Goal: Task Accomplishment & Management: Use online tool/utility

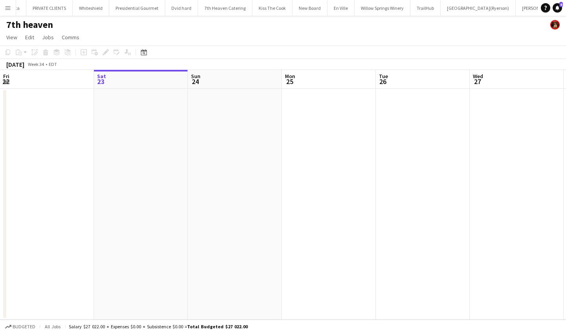
click at [7, 6] on app-icon "Menu" at bounding box center [8, 8] width 6 height 6
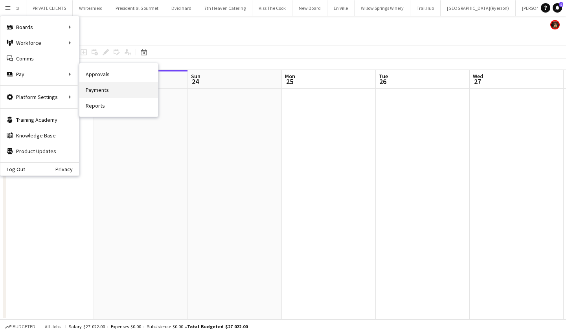
click at [109, 87] on link "Payments" at bounding box center [118, 90] width 79 height 16
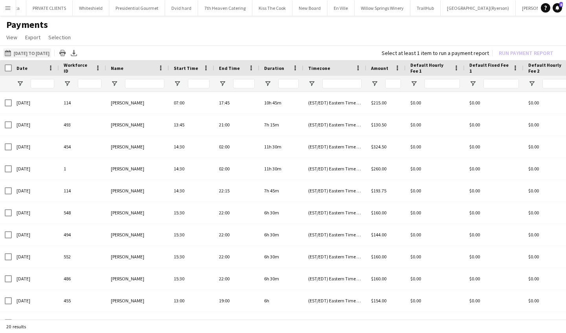
click at [6, 52] on app-icon "[DATE] to [DATE]" at bounding box center [9, 53] width 9 height 6
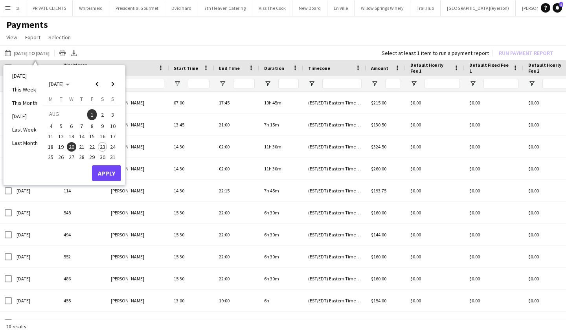
click at [90, 146] on span "22" at bounding box center [91, 146] width 9 height 9
click at [91, 112] on span "1" at bounding box center [91, 114] width 9 height 11
click at [101, 166] on button "Apply" at bounding box center [106, 174] width 29 height 16
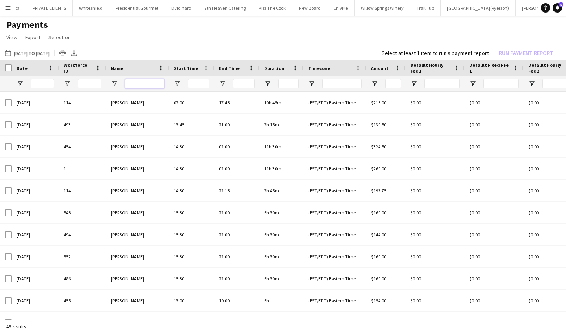
click at [147, 83] on input "Name Filter Input" at bounding box center [144, 83] width 39 height 9
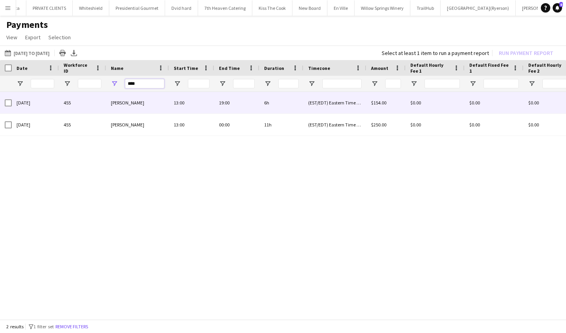
type input "****"
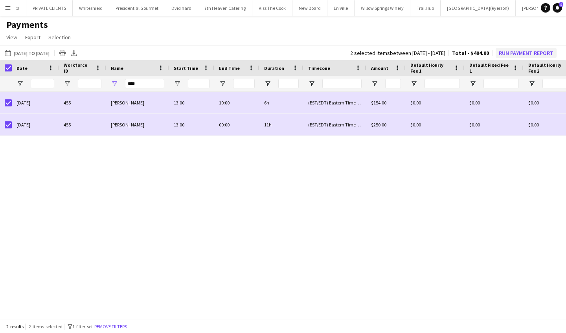
click at [522, 50] on button "Run Payment Report" at bounding box center [526, 53] width 61 height 10
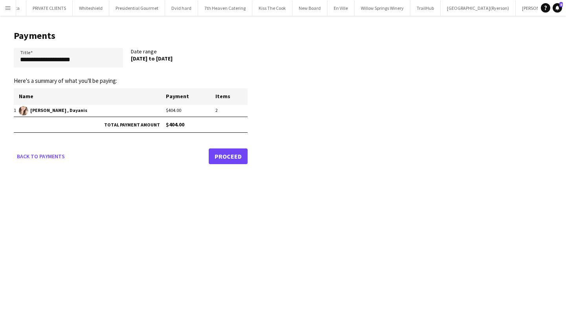
click at [236, 153] on link "Proceed" at bounding box center [228, 157] width 39 height 16
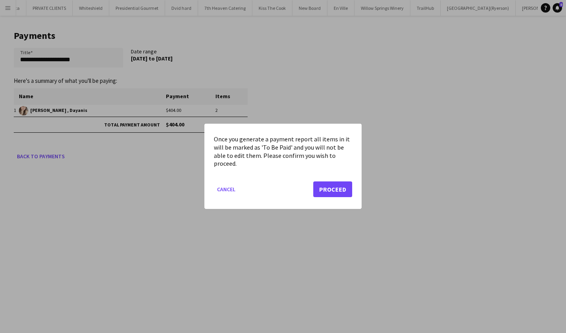
click at [331, 187] on button "Proceed" at bounding box center [332, 190] width 39 height 16
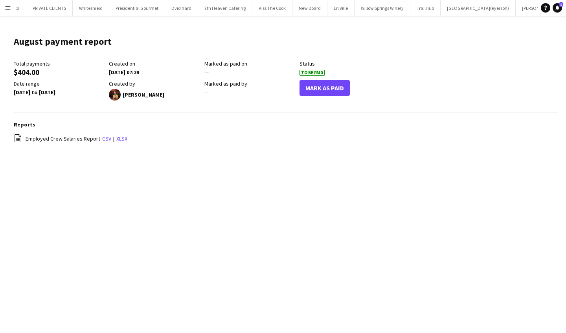
click at [323, 85] on button "Mark As Paid" at bounding box center [325, 88] width 50 height 16
